Goal: Task Accomplishment & Management: Use online tool/utility

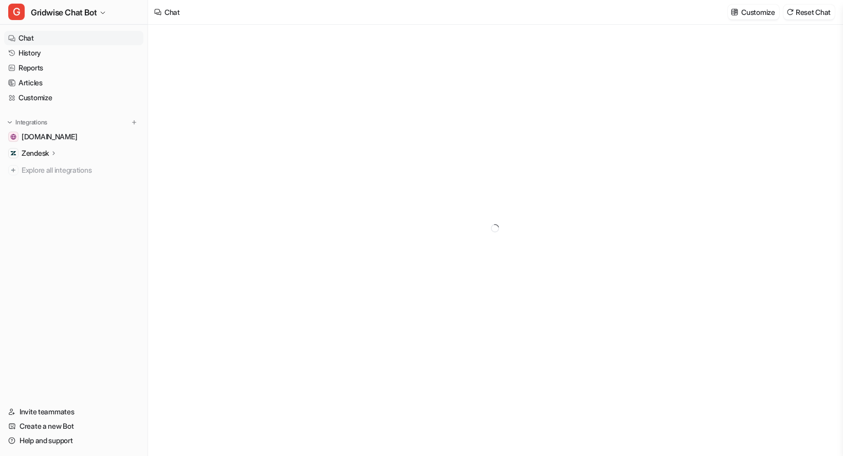
type textarea "**********"
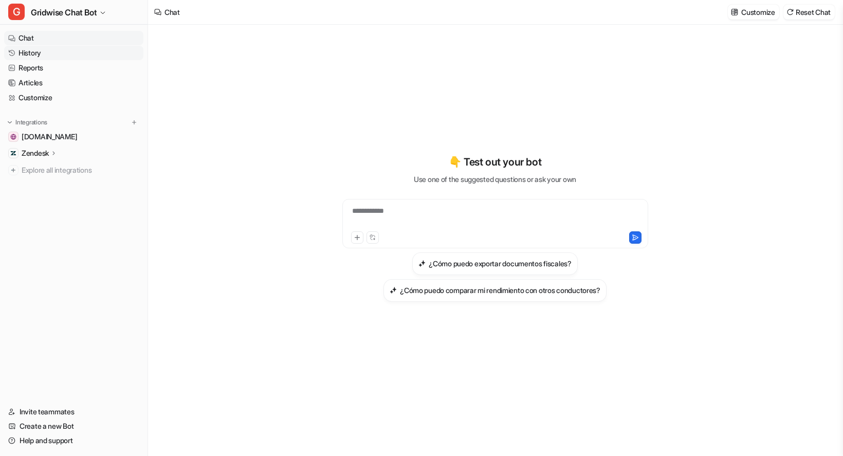
click at [48, 50] on link "History" at bounding box center [73, 53] width 139 height 14
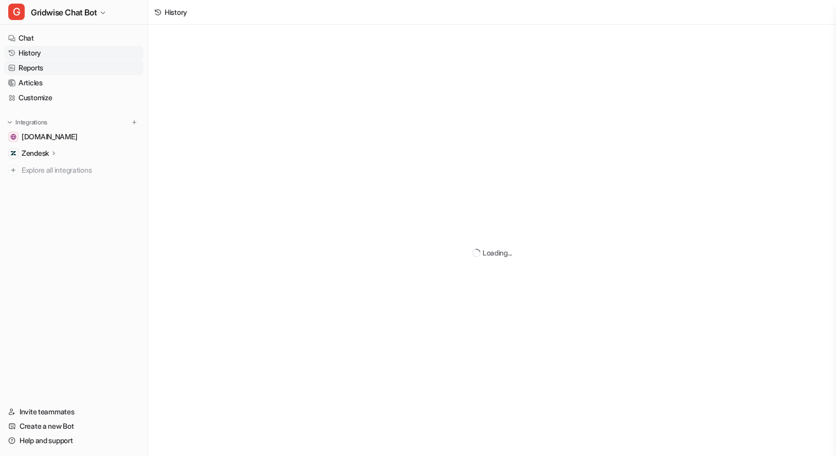
click at [41, 65] on link "Reports" at bounding box center [73, 68] width 139 height 14
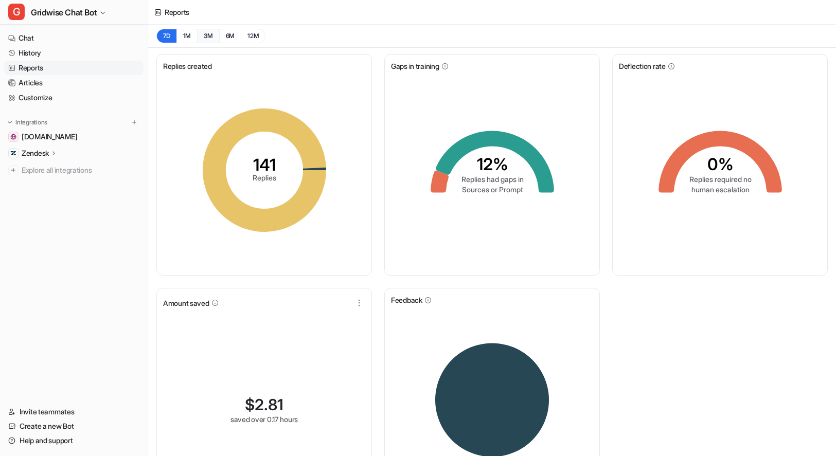
click at [203, 38] on button "3M" at bounding box center [208, 36] width 22 height 14
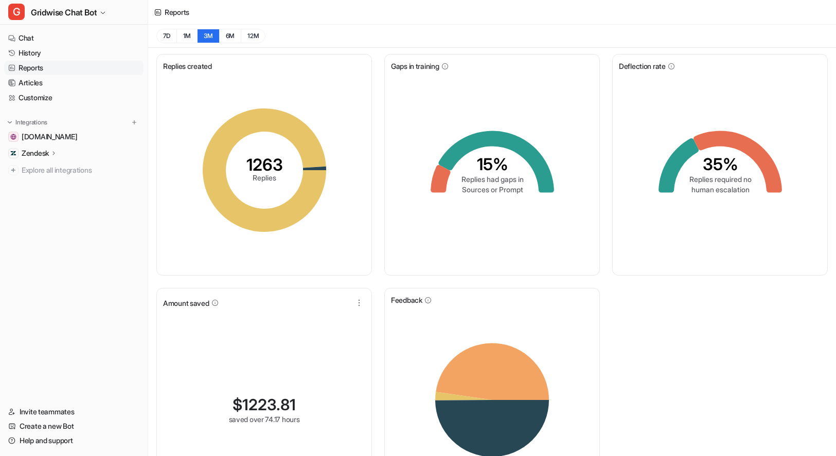
click at [714, 330] on div "Replies created 1263 Replies Gaps in training 15% Replies had gaps in Sources o…" at bounding box center [492, 285] width 688 height 474
click at [240, 35] on button "6M" at bounding box center [230, 36] width 22 height 14
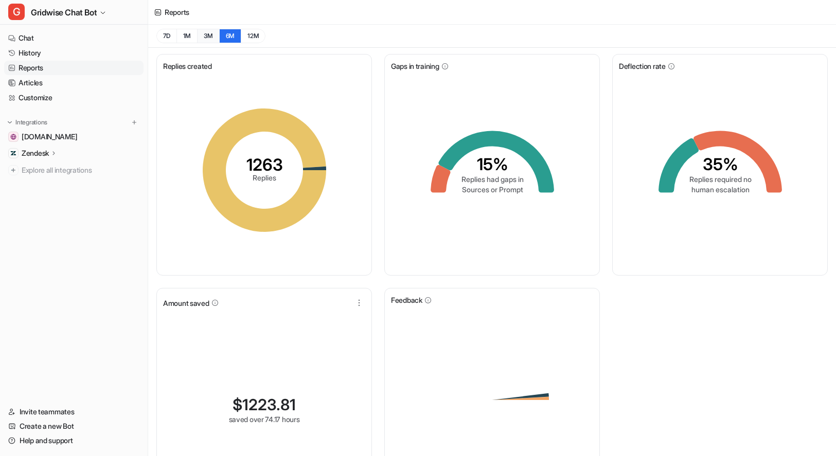
click at [207, 39] on button "3M" at bounding box center [208, 36] width 22 height 14
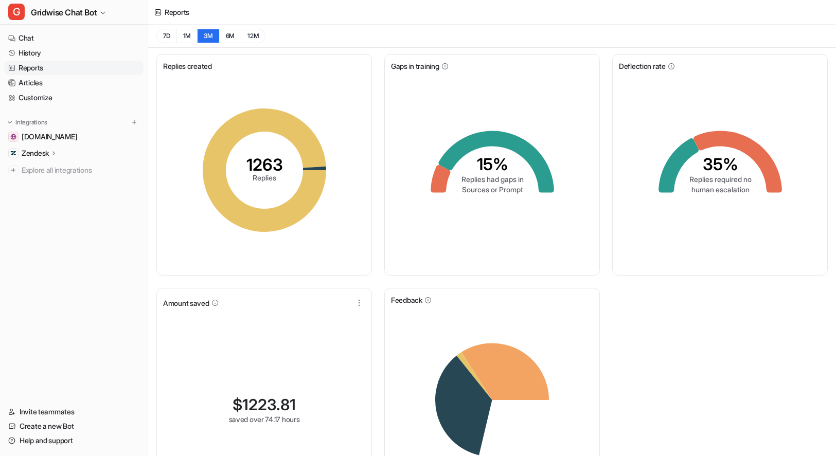
click at [776, 372] on div "Replies created 1263 Replies Gaps in training 15% Replies had gaps in Sources o…" at bounding box center [492, 285] width 688 height 474
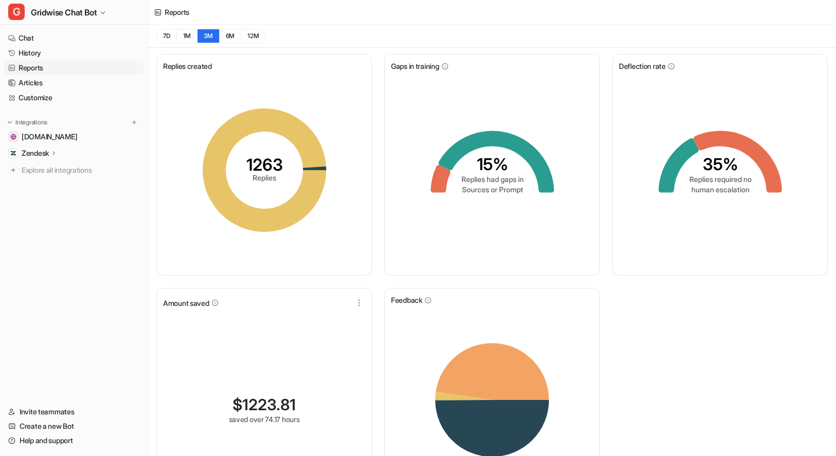
click at [726, 376] on div "Replies created 1263 Replies Gaps in training 15% Replies had gaps in Sources o…" at bounding box center [492, 285] width 688 height 474
click at [717, 355] on div "Replies created 1263 Replies Gaps in training 15% Replies had gaps in Sources o…" at bounding box center [492, 285] width 688 height 474
click at [638, 367] on div "Replies created 1263 Replies Gaps in training 15% Replies had gaps in Sources o…" at bounding box center [492, 285] width 688 height 474
